Goal: Find specific page/section: Find specific page/section

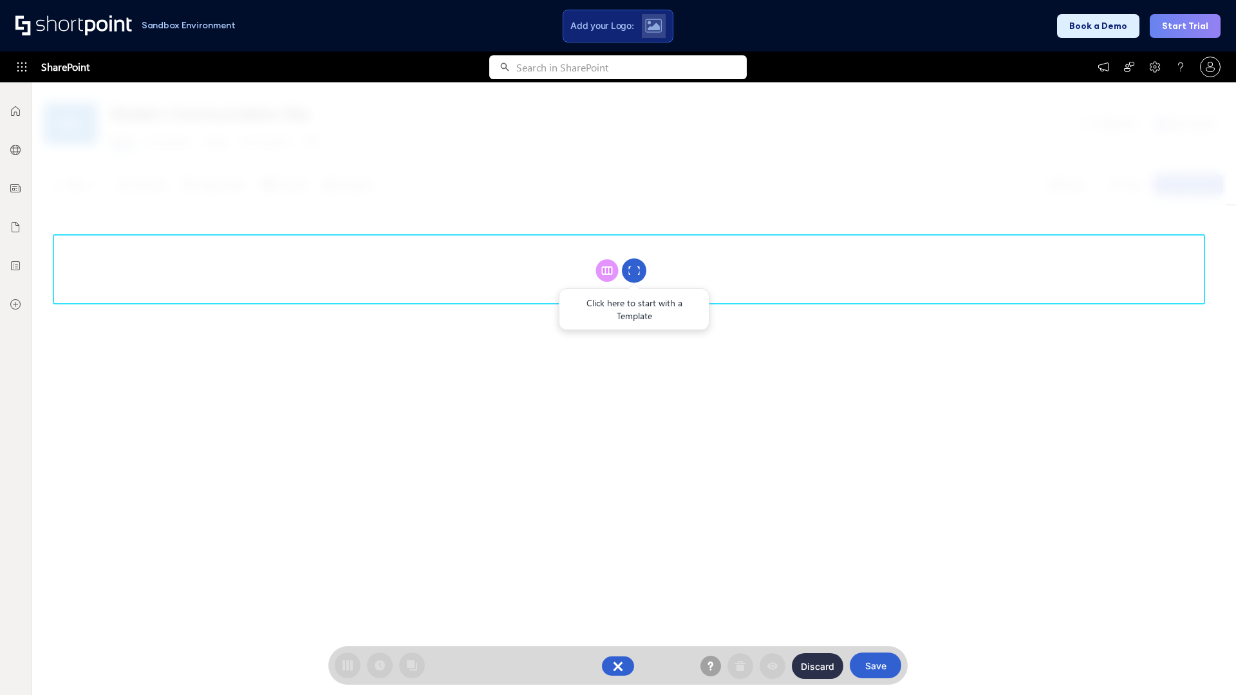
click at [634, 270] on circle at bounding box center [634, 271] width 24 height 24
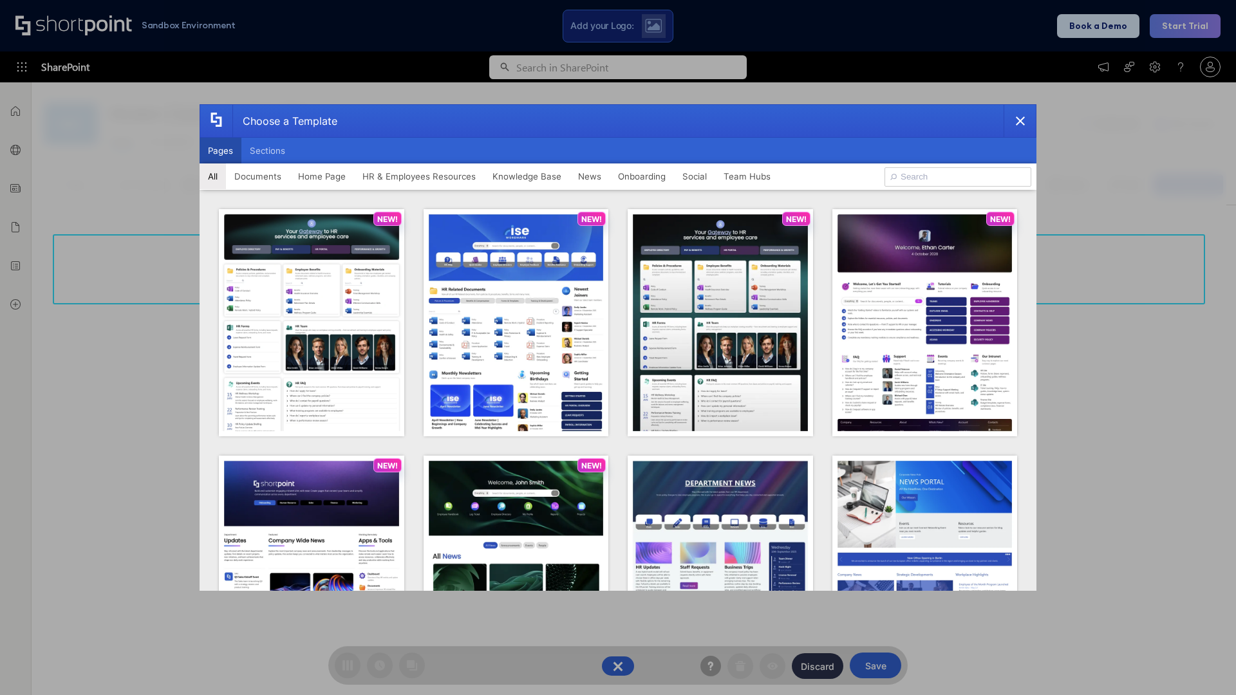
click at [220, 151] on button "Pages" at bounding box center [220, 151] width 42 height 26
type input "Intranet Layout 2"
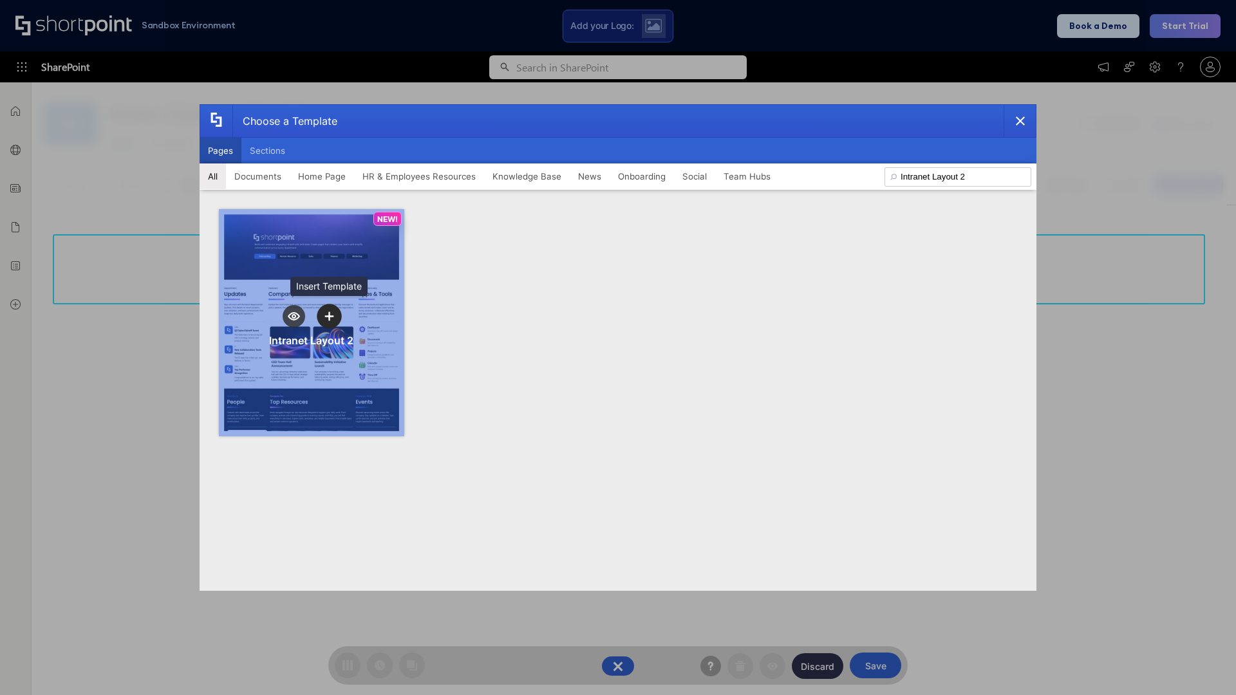
click at [329, 316] on icon "template selector" at bounding box center [328, 315] width 9 height 9
